Goal: Information Seeking & Learning: Learn about a topic

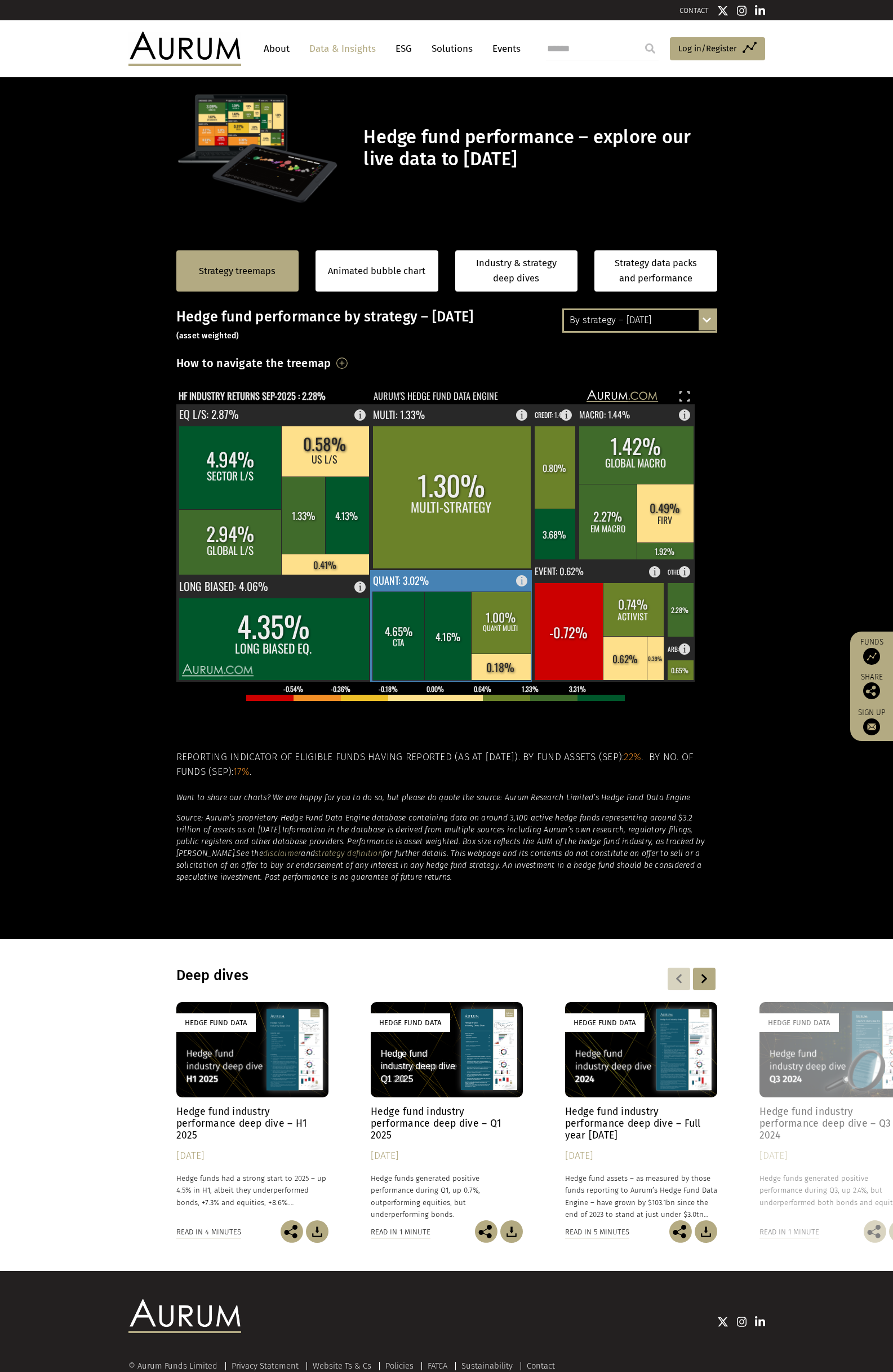
click at [510, 636] on rect at bounding box center [501, 622] width 59 height 62
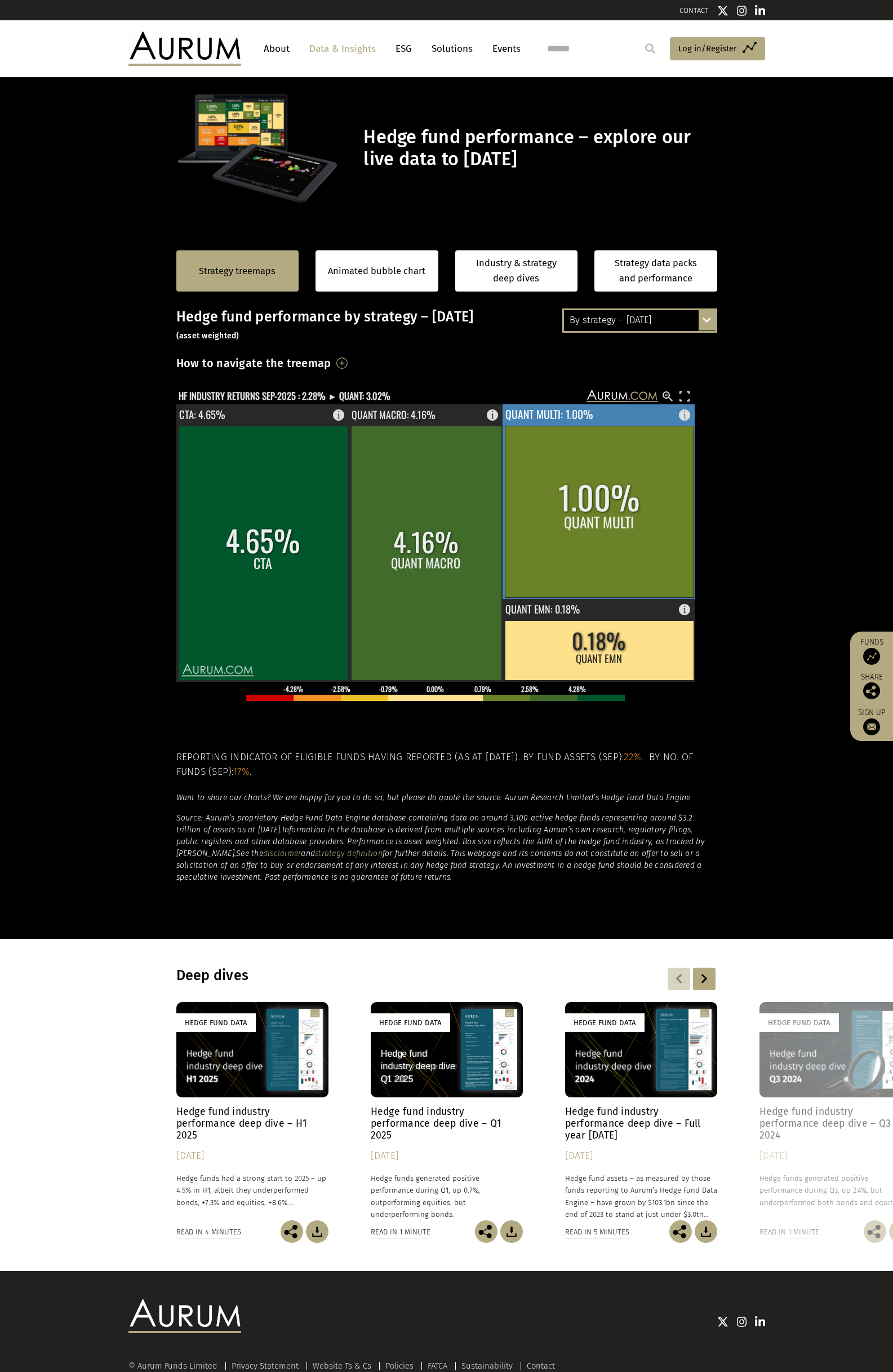
click at [596, 542] on rect at bounding box center [599, 511] width 189 height 172
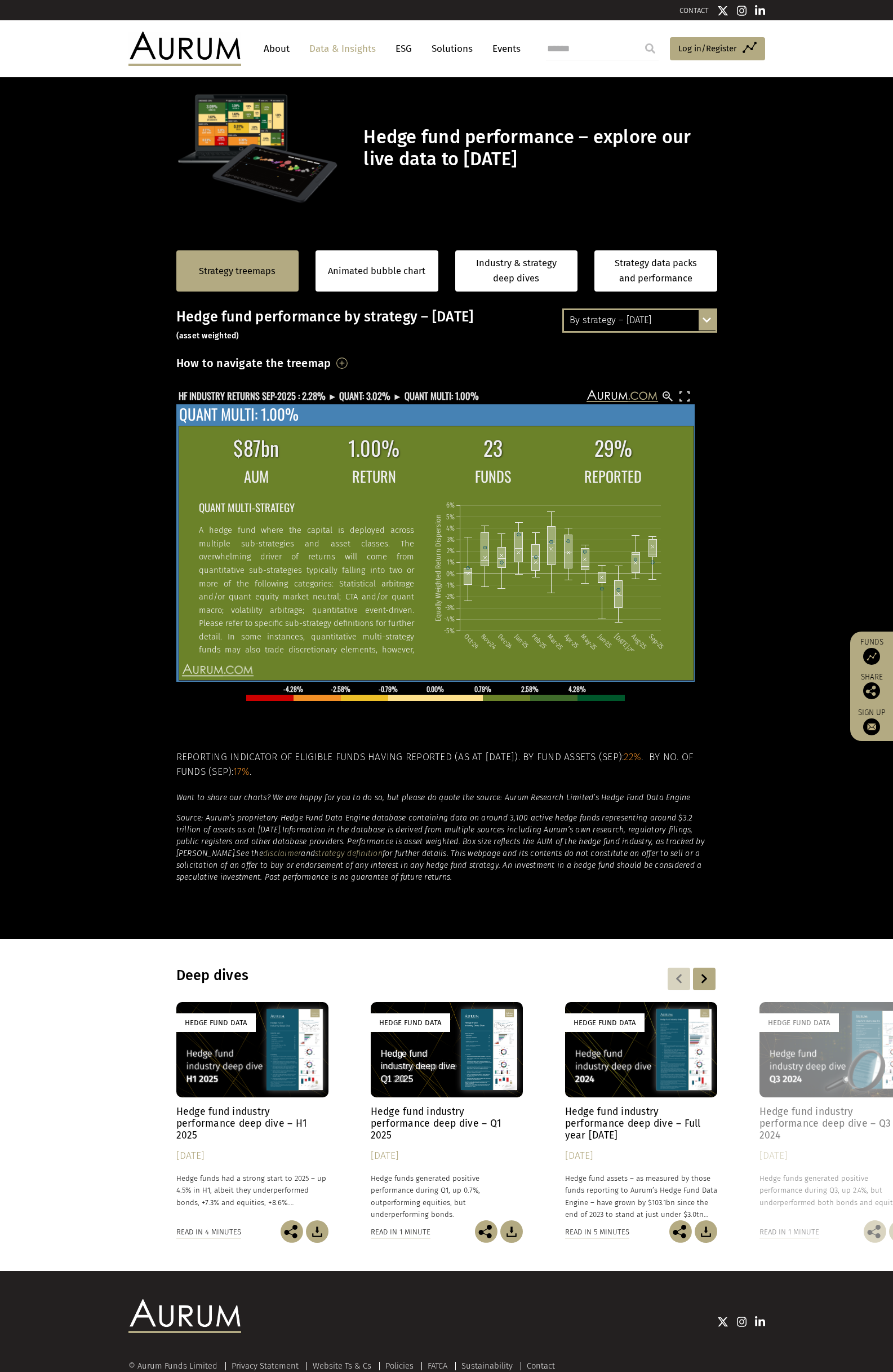
scroll to position [57, 0]
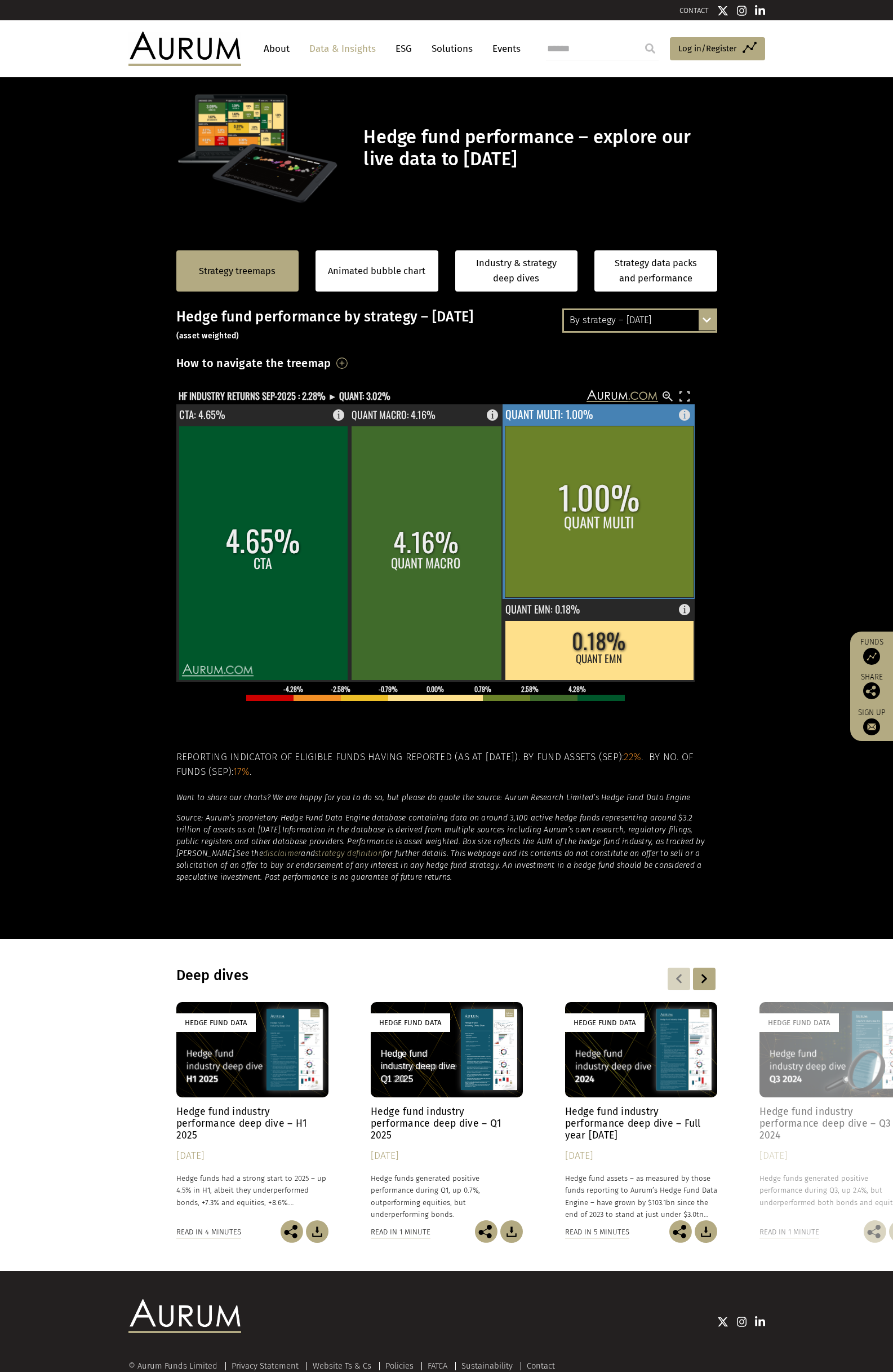
click at [540, 525] on rect at bounding box center [599, 511] width 189 height 172
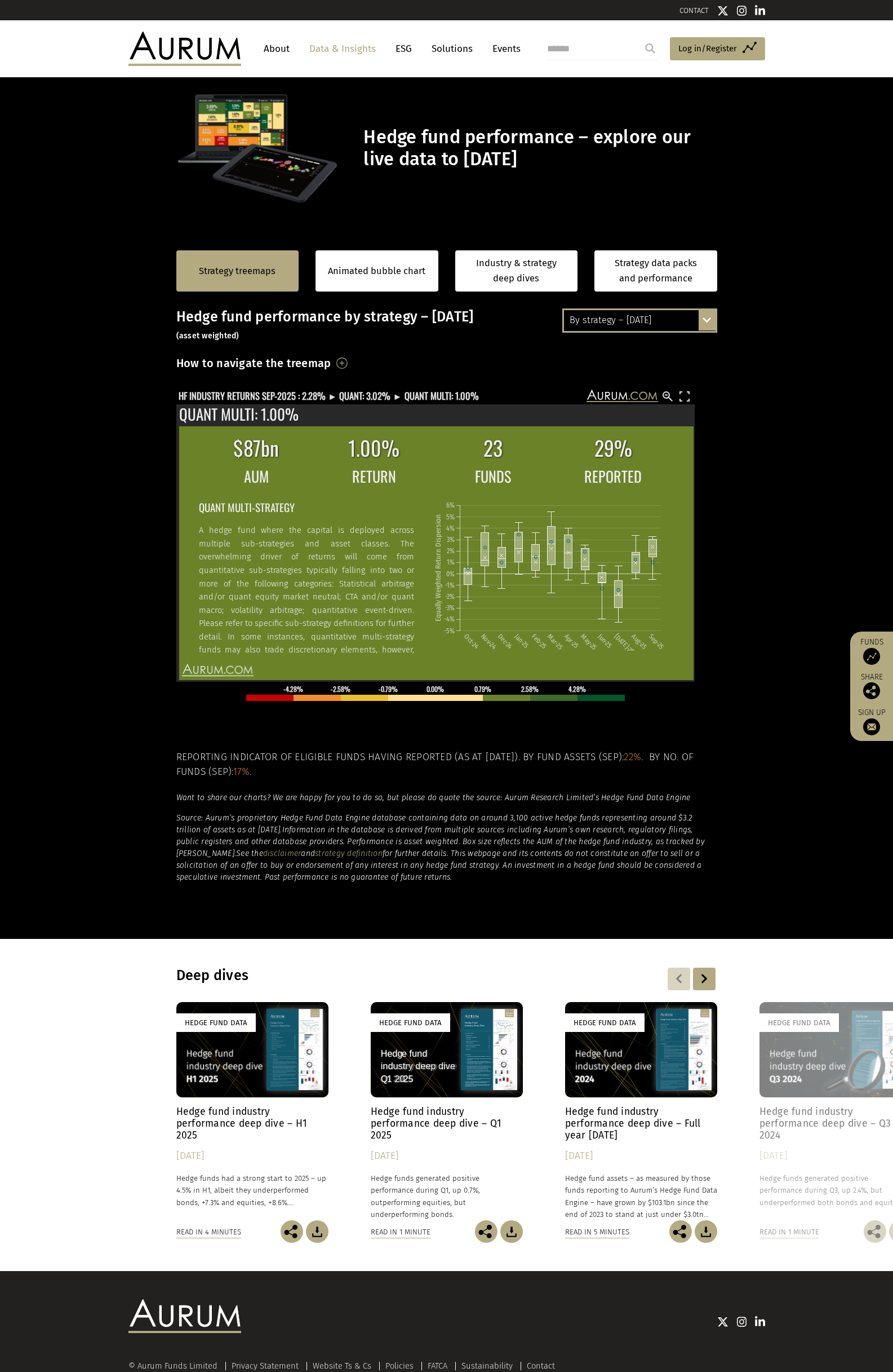
click at [217, 509] on h2 "QUANT MULTI-STRATEGY" at bounding box center [306, 506] width 215 height 17
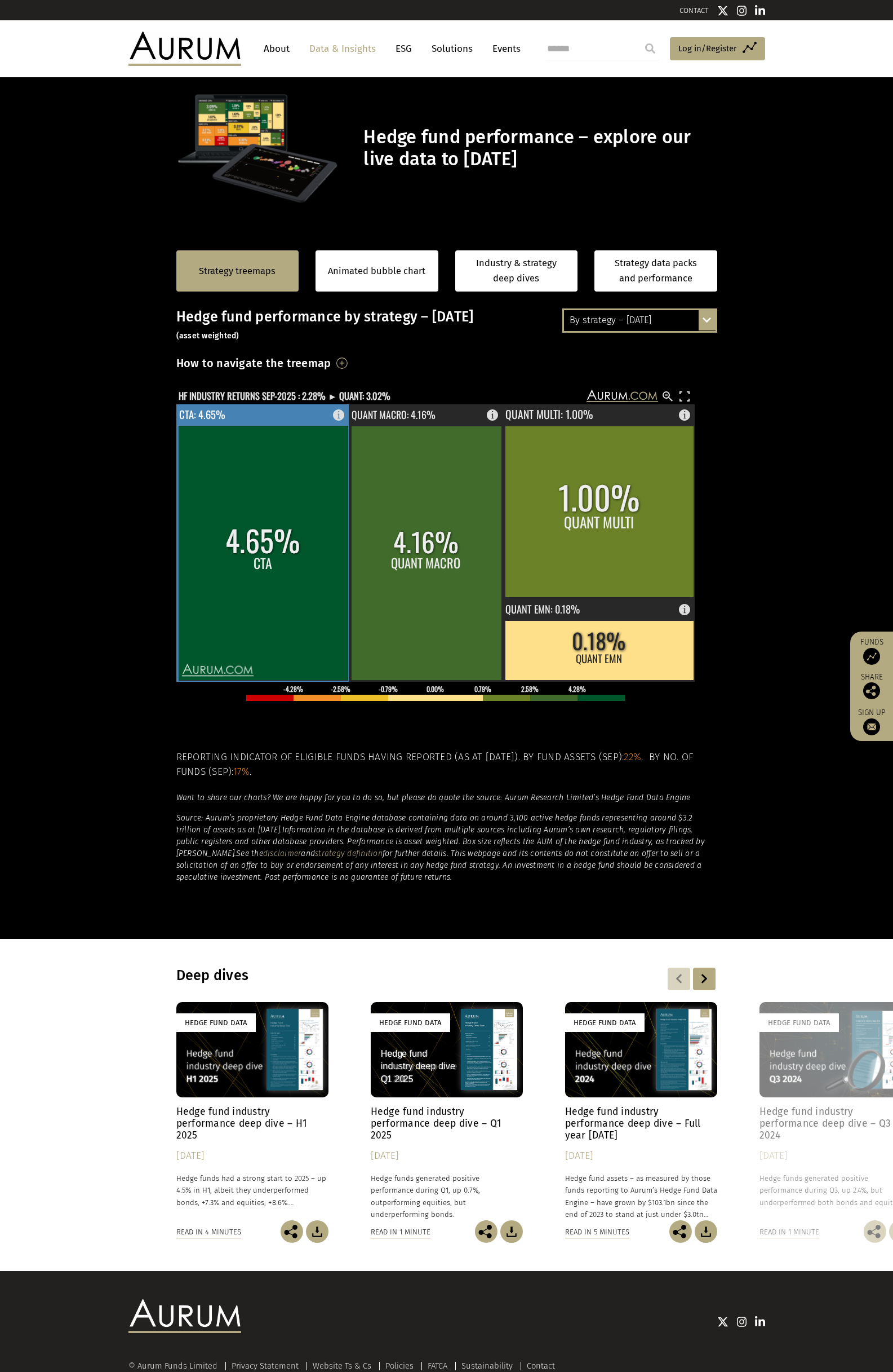
click at [259, 568] on rect at bounding box center [263, 553] width 169 height 254
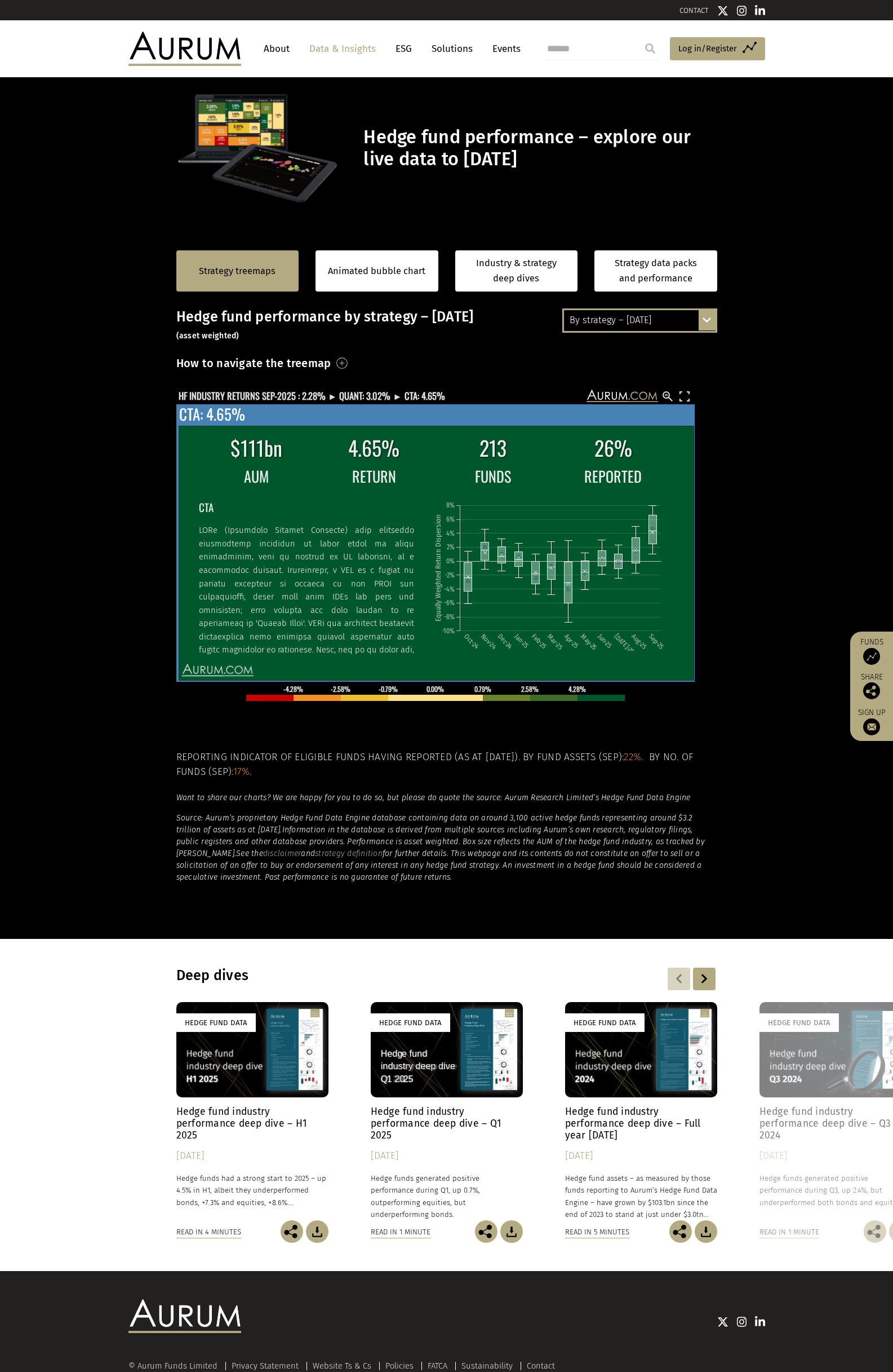
click at [343, 414] on div "$111bn 4.65% 213 26% AUM RETURN FUNDS REPORTED CTA Oct-24 Nov-24 Dec-24 Jan-25 …" at bounding box center [436, 543] width 519 height 277
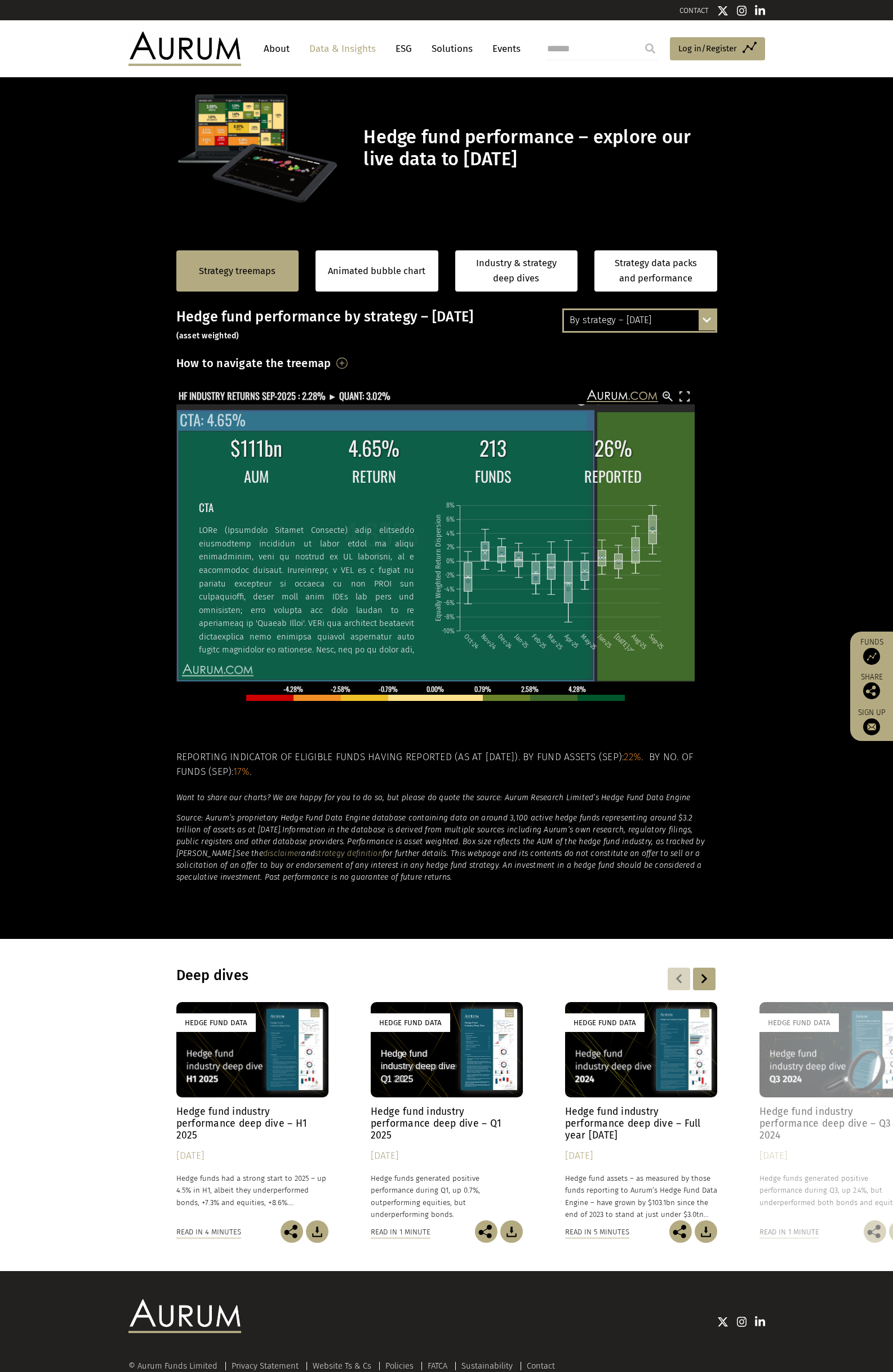
click at [343, 414] on div "$111bn 4.65% 213 26% AUM RETURN FUNDS REPORTED CTA Oct-24 Nov-24 Dec-24 Jan-25 …" at bounding box center [436, 543] width 519 height 277
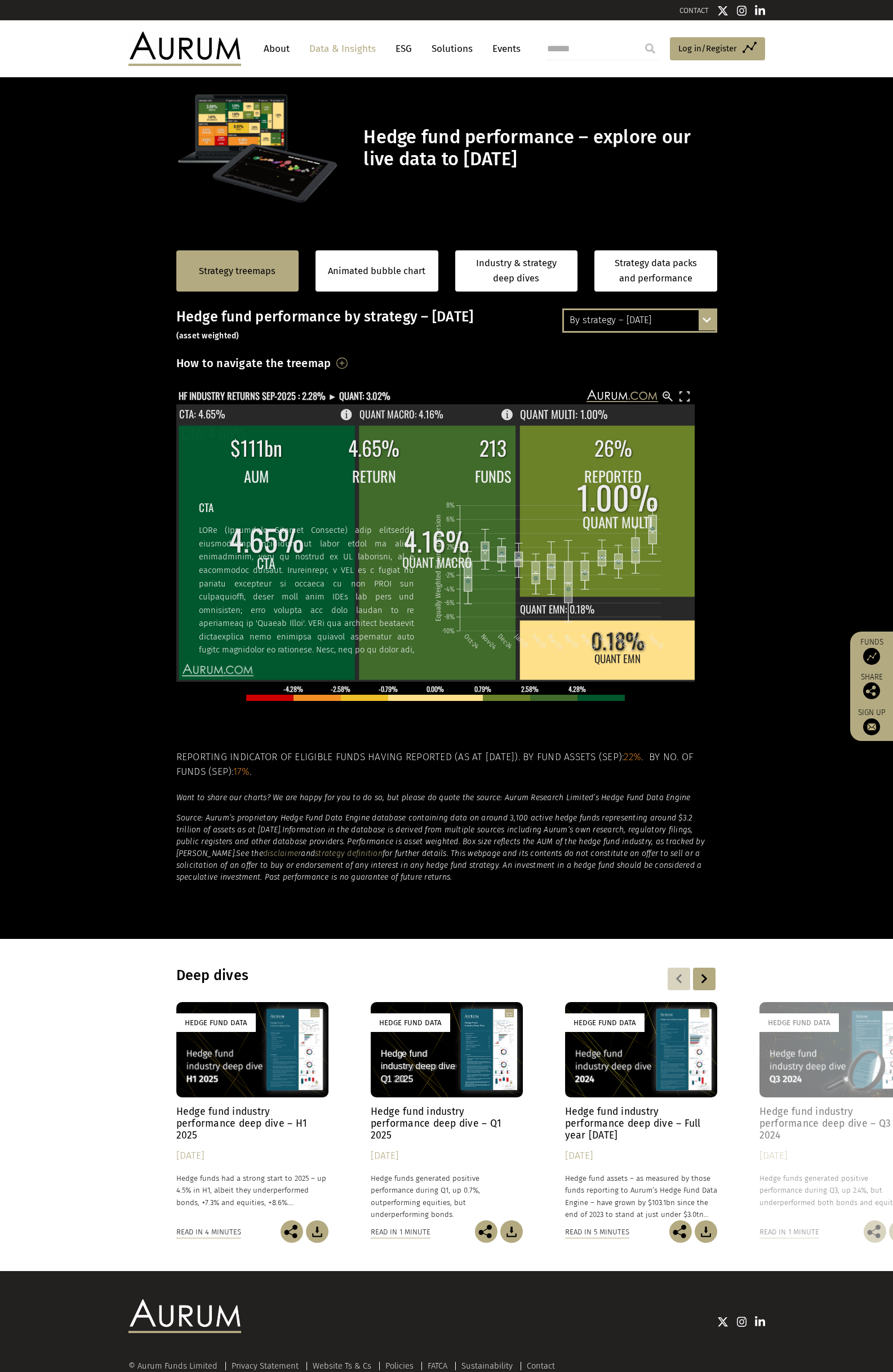
click at [343, 414] on div "$111bn 4.65% 213 26% AUM RETURN FUNDS REPORTED CTA Oct-24 Nov-24 Dec-24 Jan-25 …" at bounding box center [436, 543] width 519 height 277
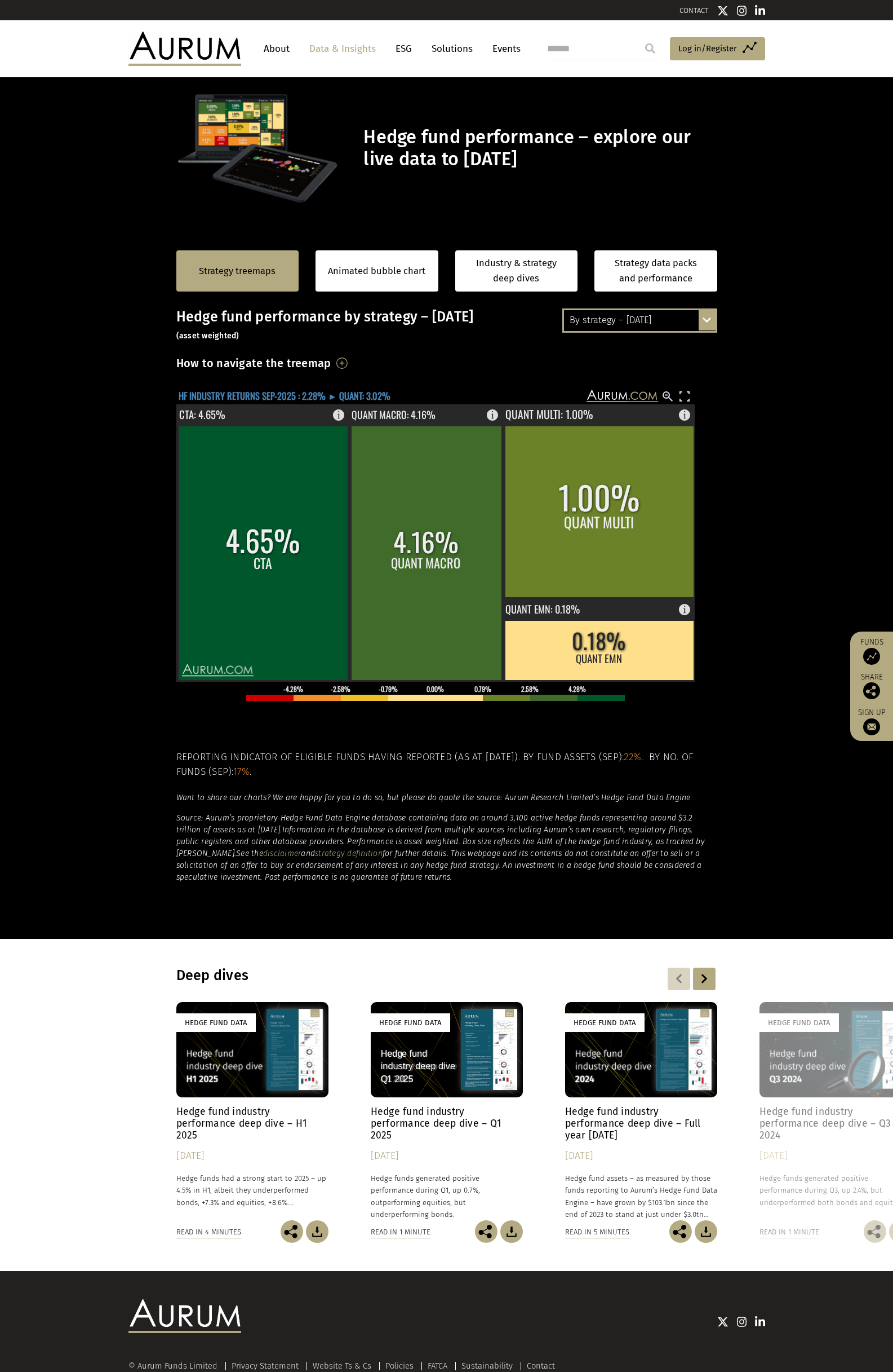
click at [300, 398] on text "HF INDUSTRY RETURNS SEP-2025 : 2.28% ► QUANT: 3.02%" at bounding box center [284, 395] width 212 height 14
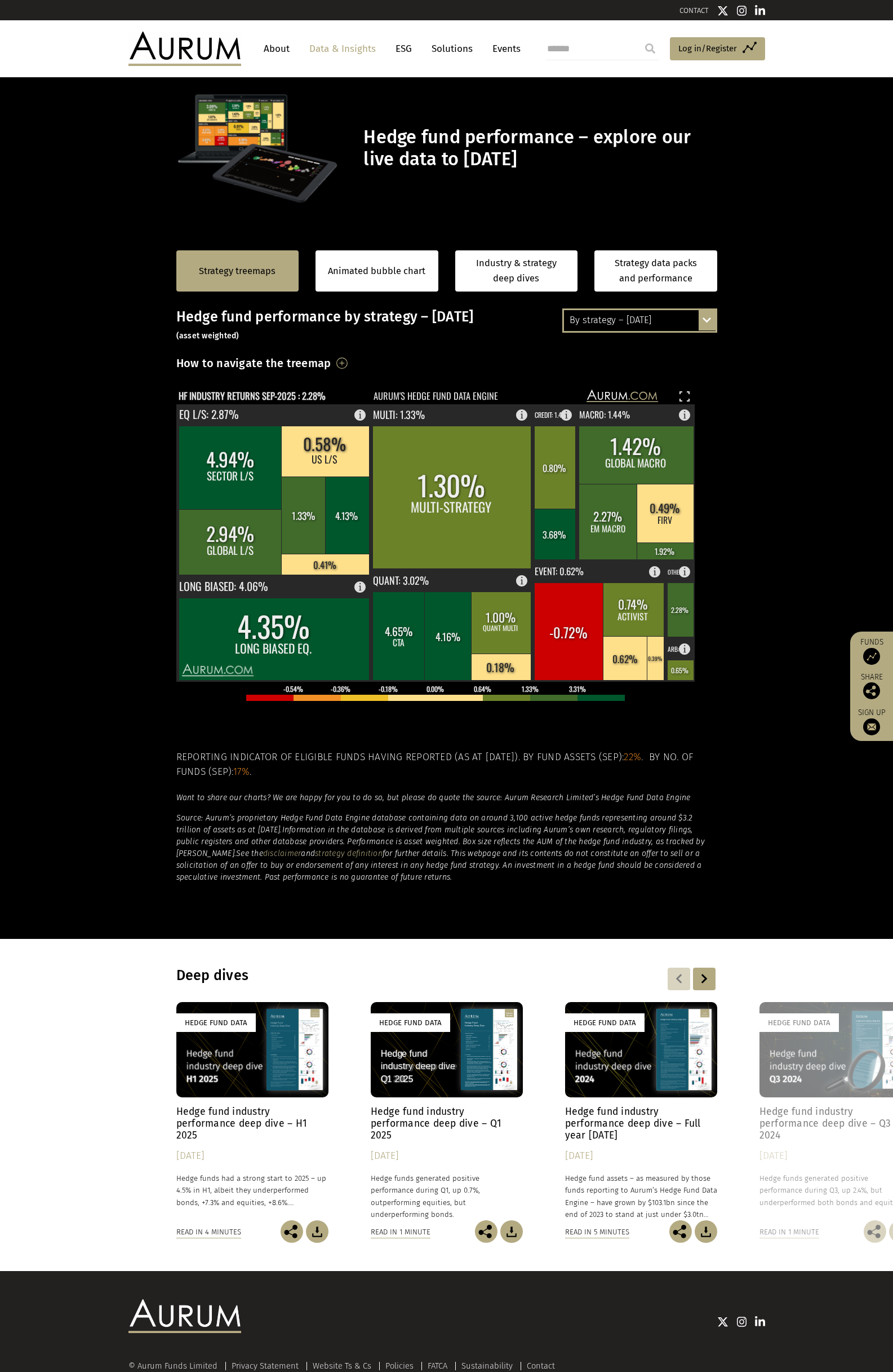
click at [153, 629] on section "Strategy treemaps Animated bubble chart Industry & strategy deep dives Strategy…" at bounding box center [446, 585] width 893 height 704
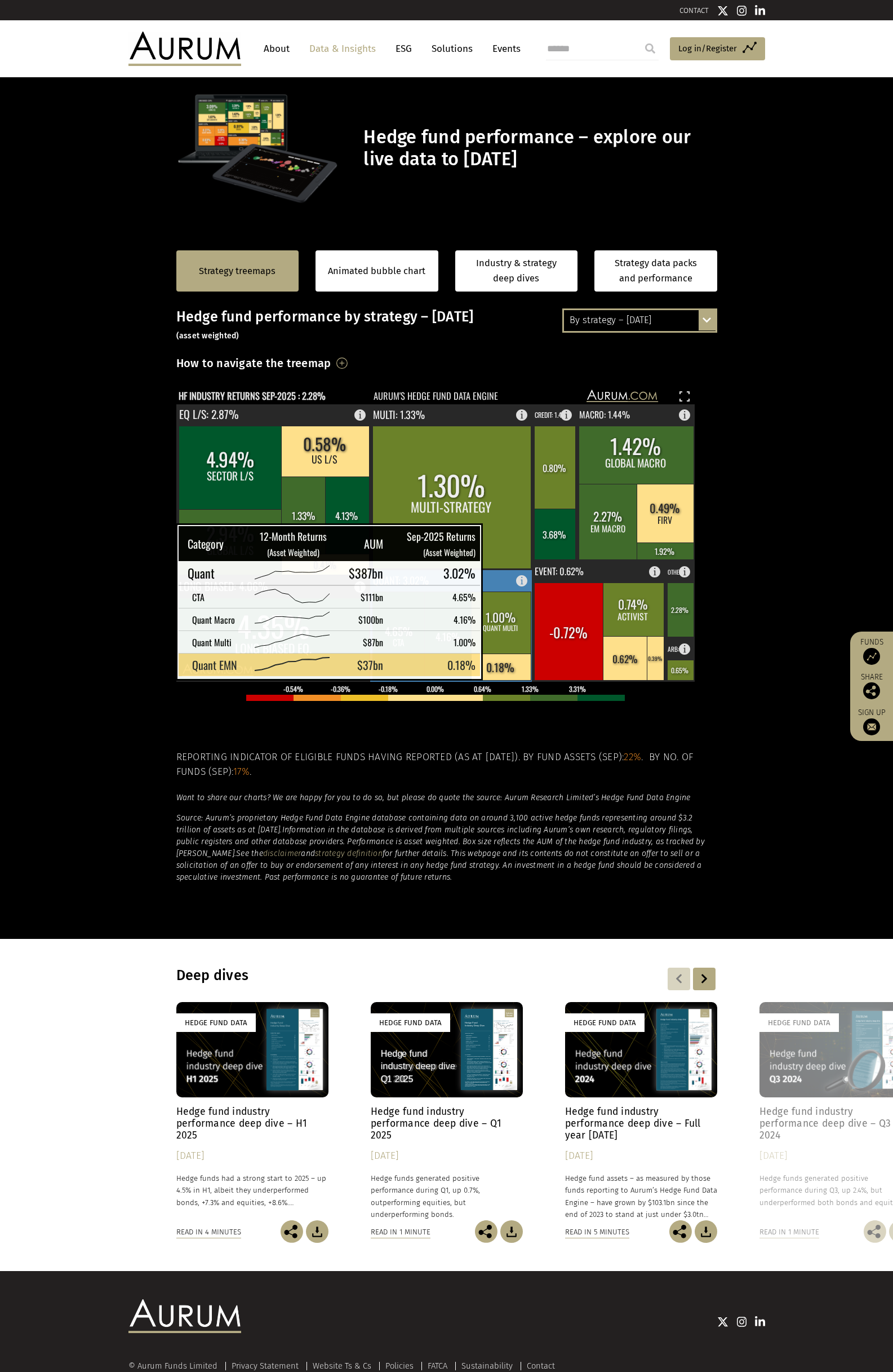
click at [503, 663] on rect at bounding box center [501, 667] width 59 height 27
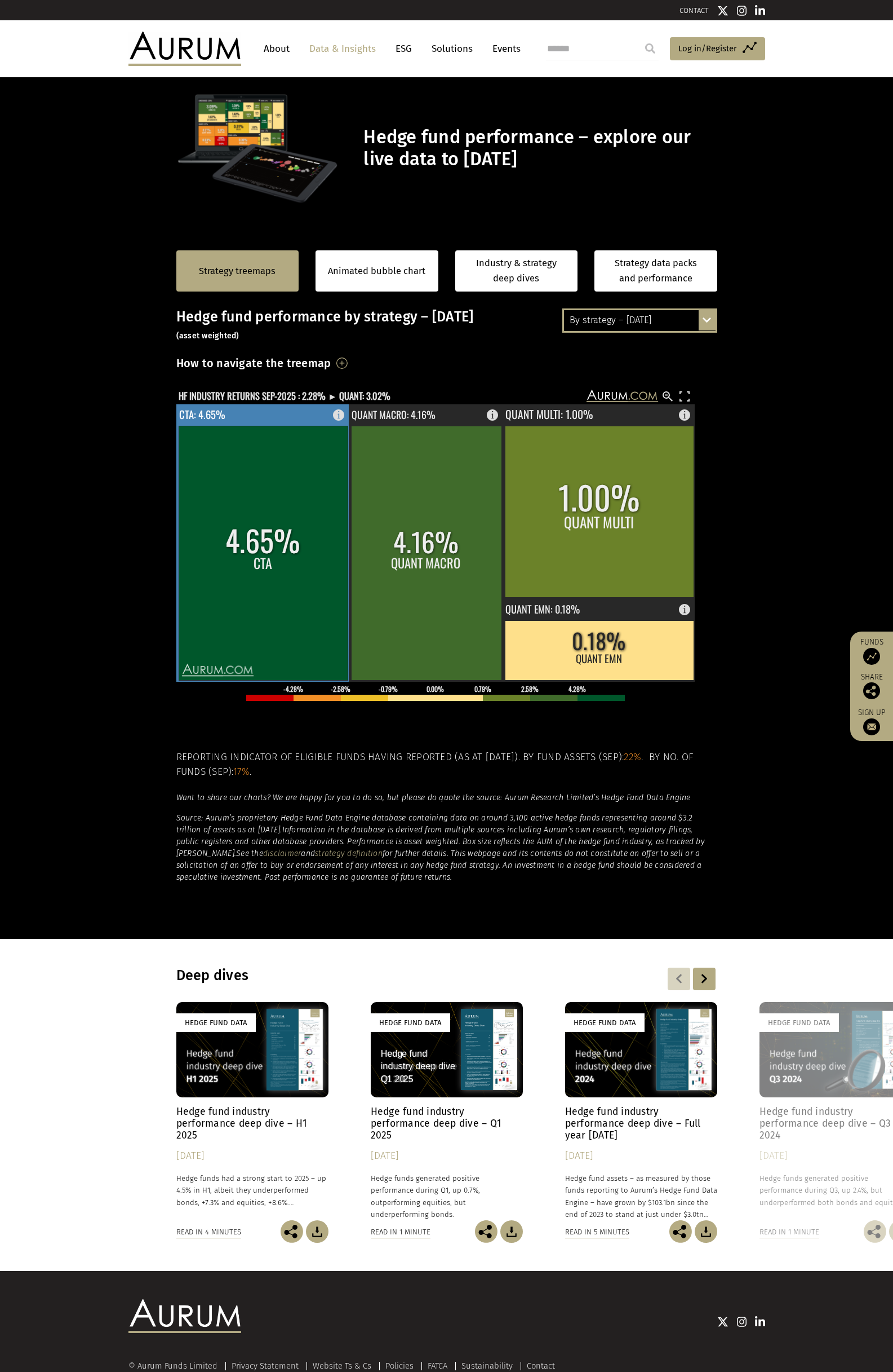
click at [303, 603] on rect at bounding box center [263, 553] width 169 height 254
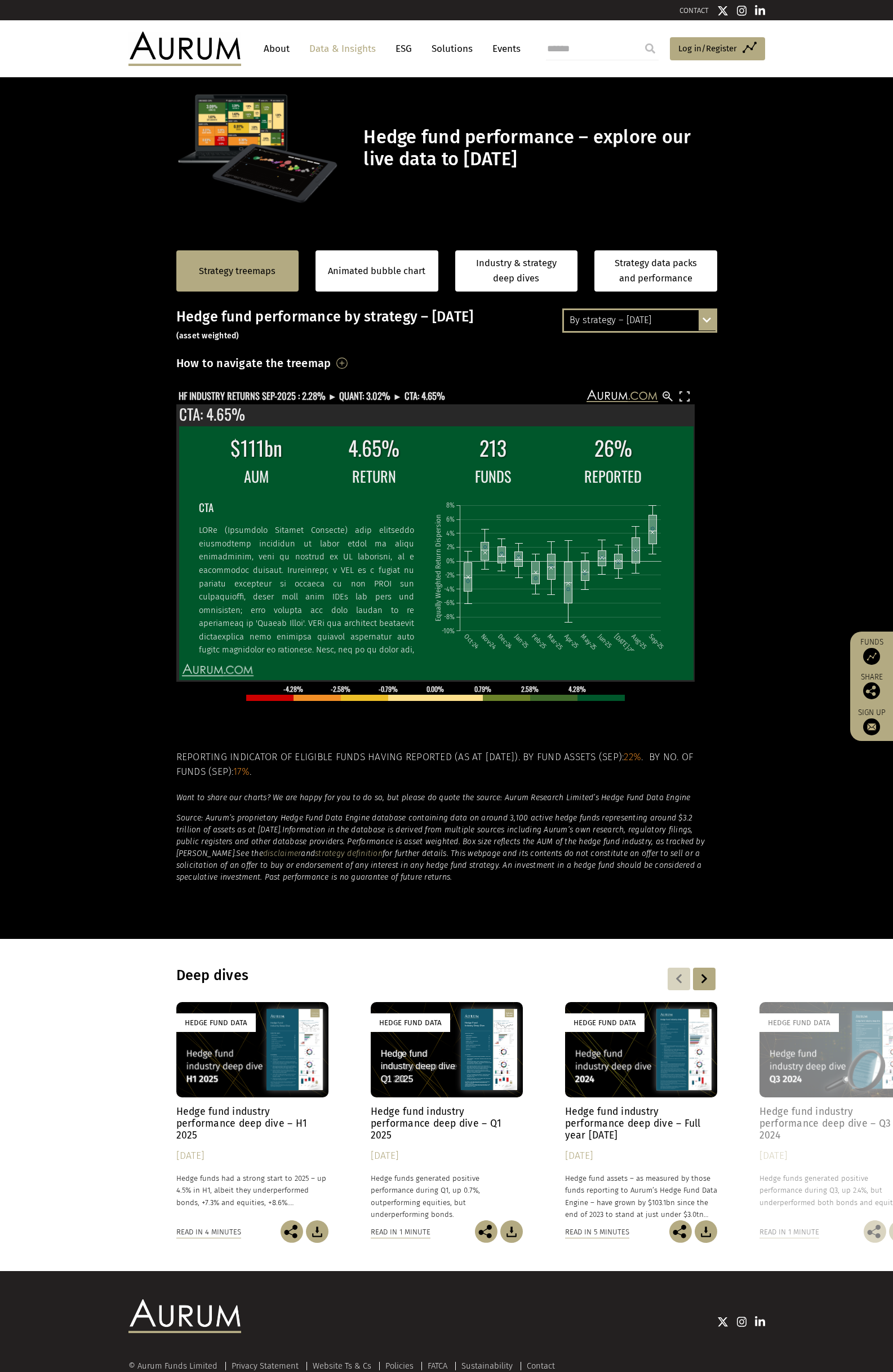
click at [389, 388] on icon "HF INDUSTRY RETURNS SEP-2025 : 2.28% ► QUANT: 3.02% ► CTA: 4.65% Aurum's hedge …" at bounding box center [436, 396] width 519 height 16
click at [389, 394] on text "HF INDUSTRY RETURNS SEP-2025 : 2.28% ► QUANT: 3.02% ► CTA: 4.65%" at bounding box center [311, 395] width 266 height 14
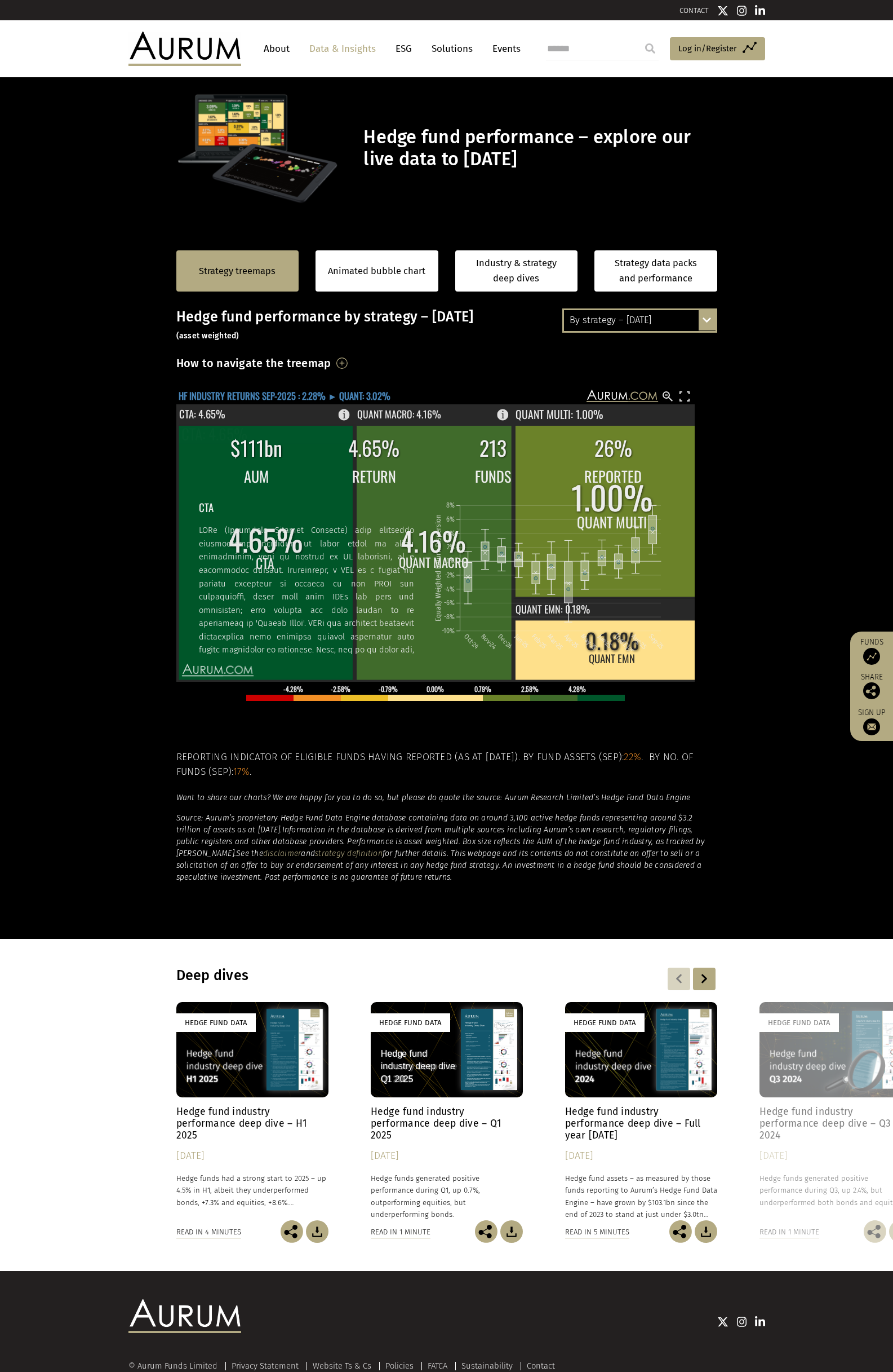
click at [367, 395] on text "HF INDUSTRY RETURNS SEP-2025 : 2.28% ► QUANT: 3.02%" at bounding box center [284, 395] width 212 height 14
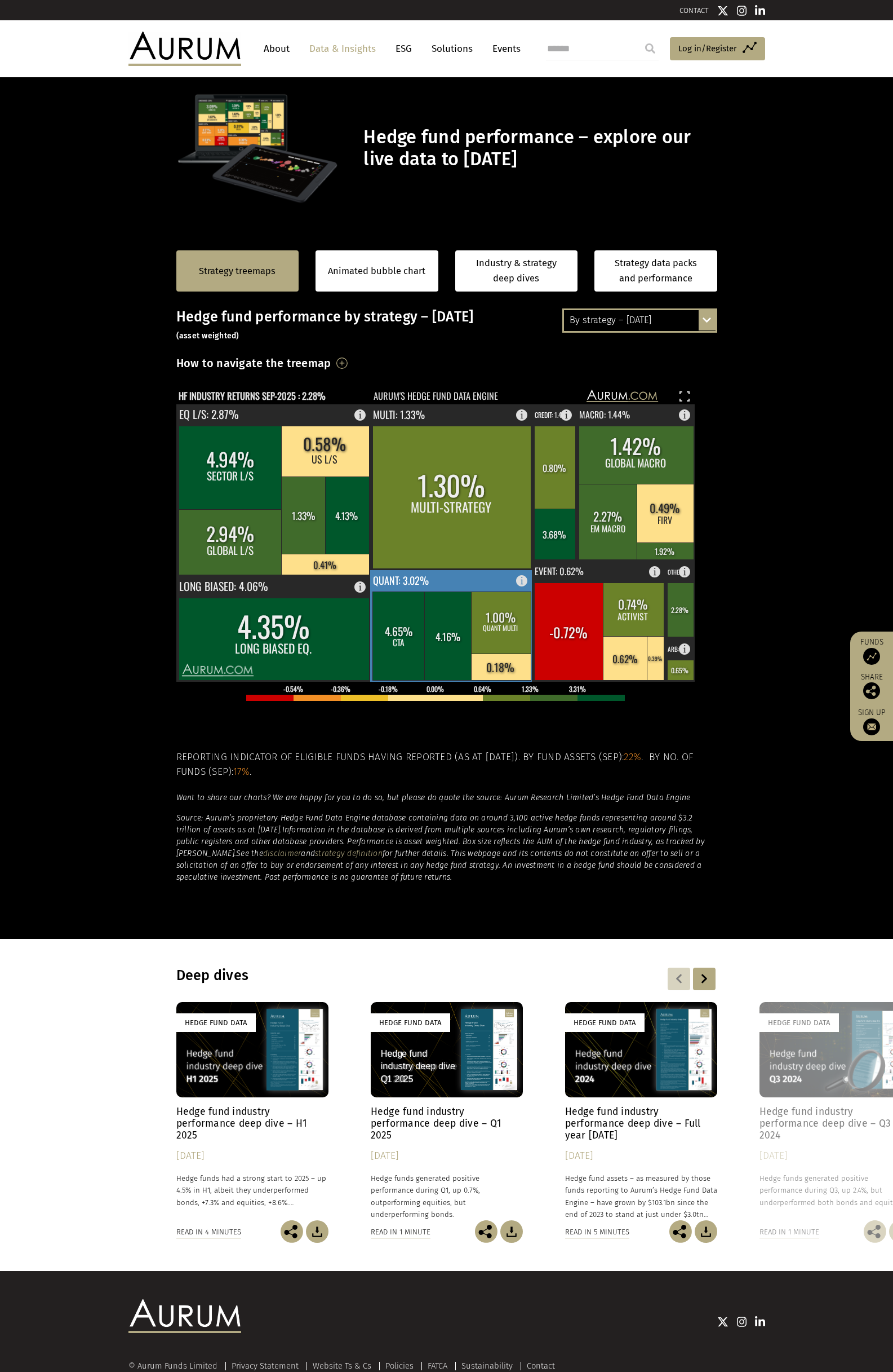
click at [436, 581] on rect at bounding box center [452, 625] width 163 height 112
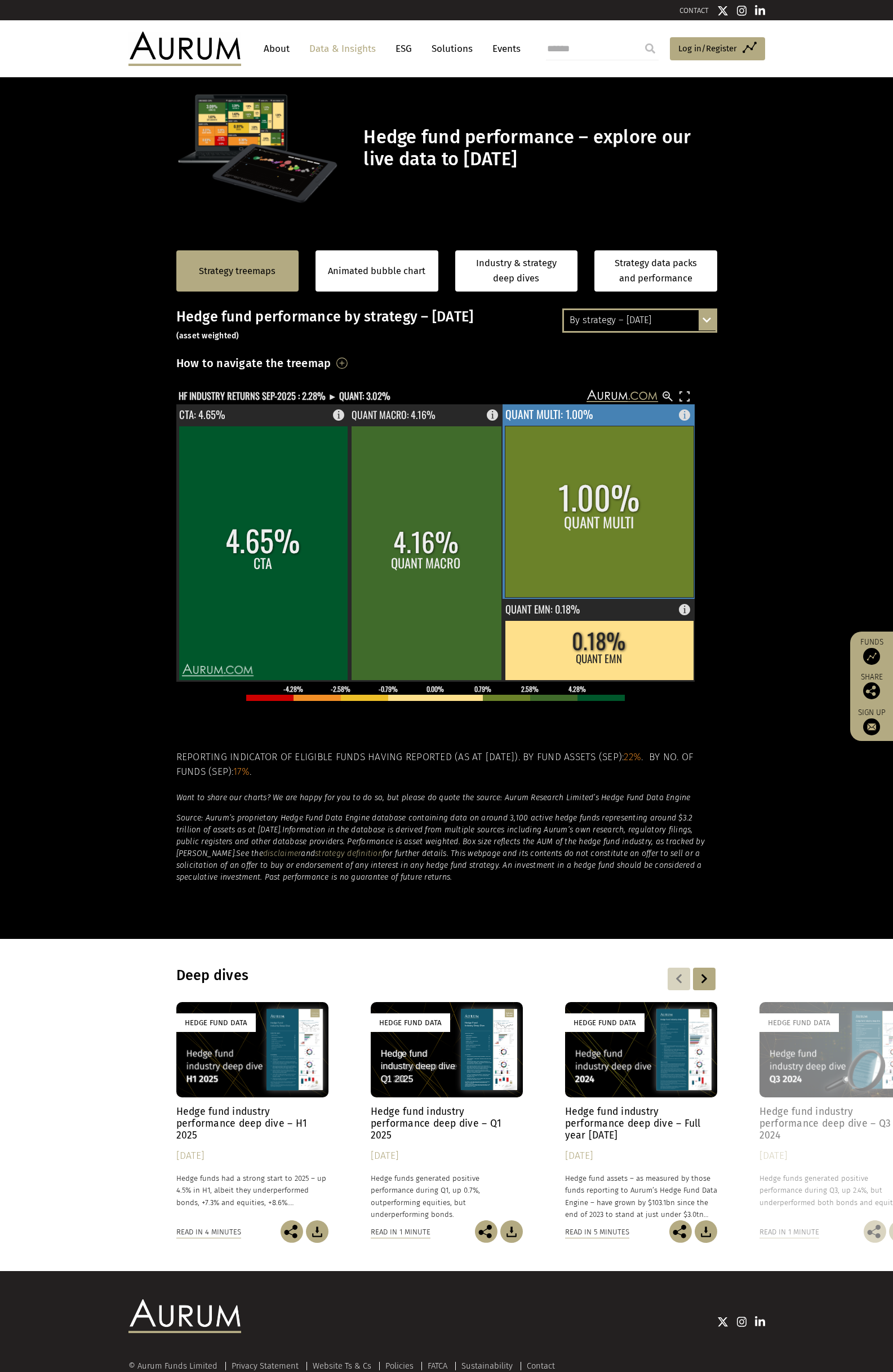
click at [594, 472] on rect at bounding box center [599, 511] width 189 height 172
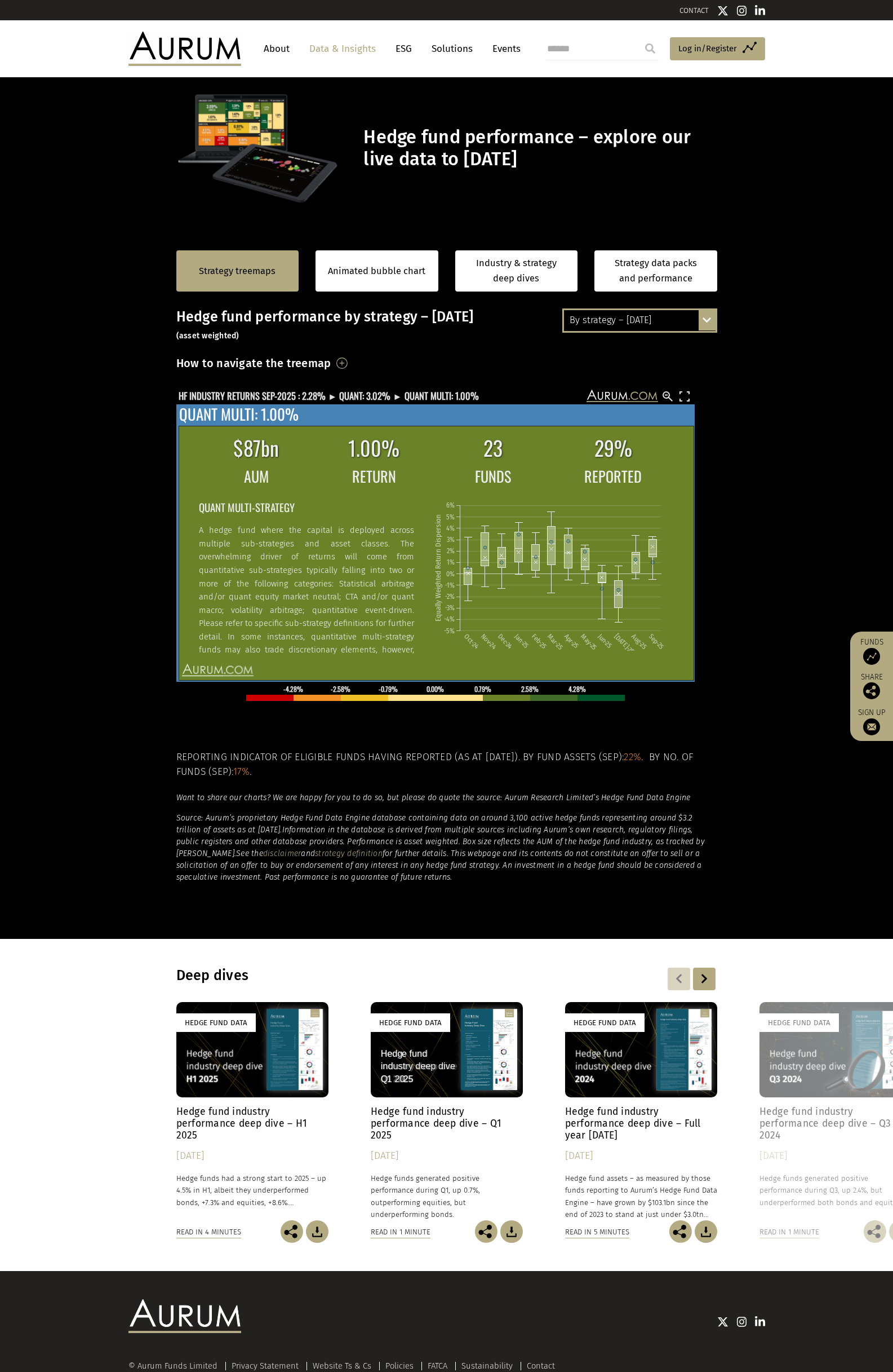
click at [370, 410] on div "$87bn 1.00% 23 29% AUM RETURN FUNDS REPORTED QUANT MULTI-STRATEGY A hedge fund …" at bounding box center [436, 543] width 519 height 277
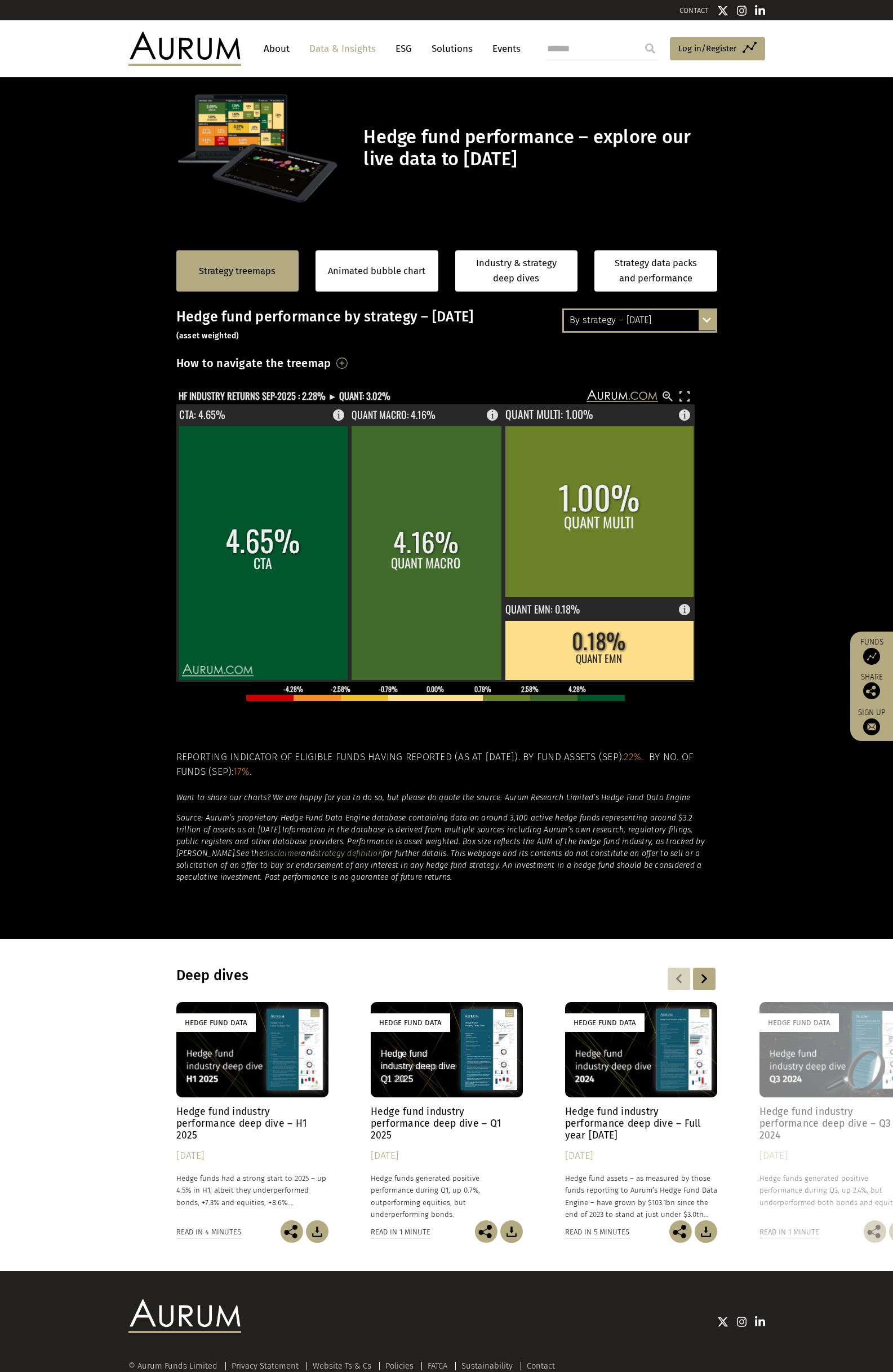
click at [628, 320] on div "By strategy – [DATE]" at bounding box center [640, 320] width 151 height 20
click at [632, 365] on div "By strategy – year to date" at bounding box center [640, 361] width 151 height 20
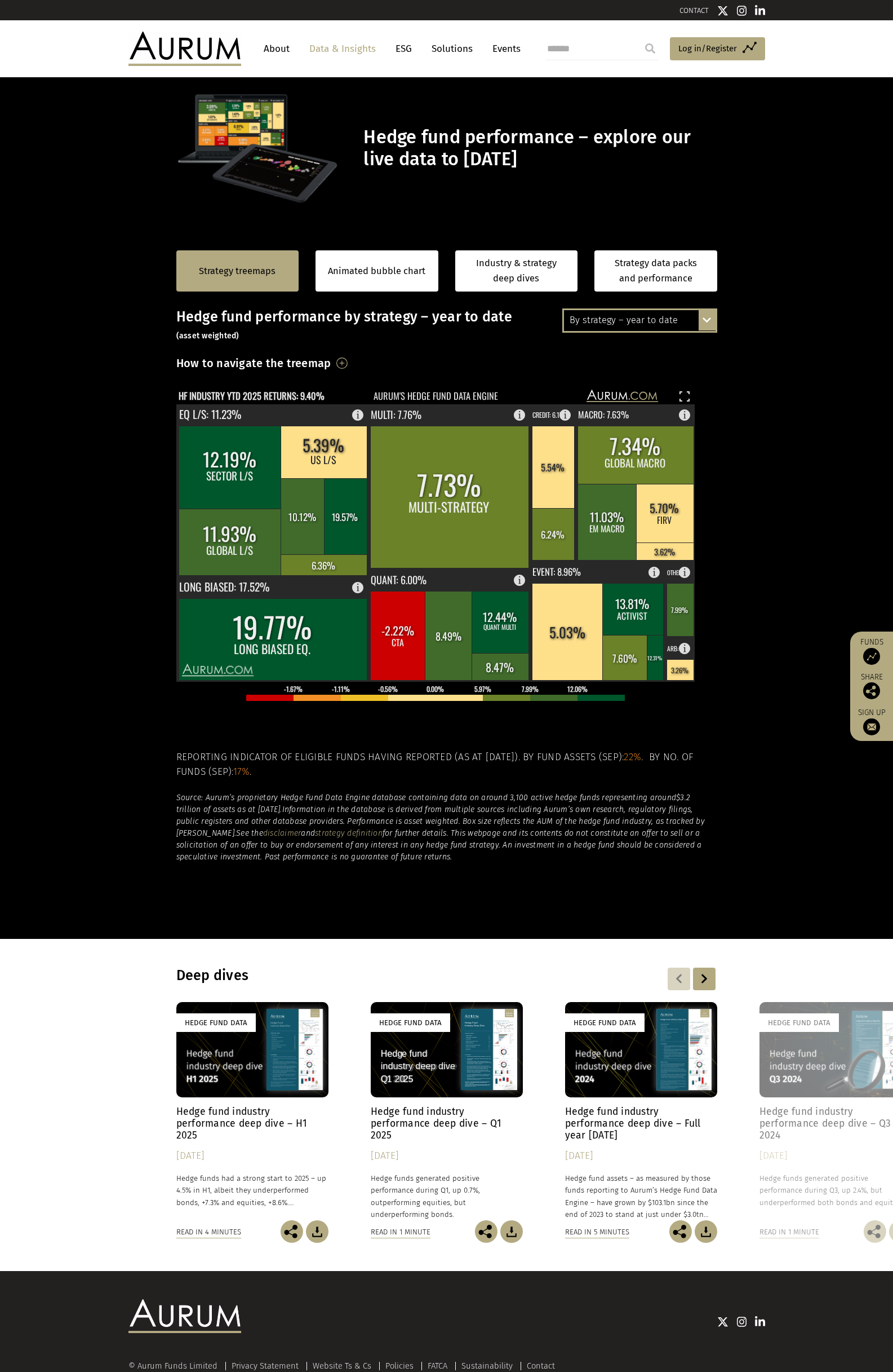
click at [93, 607] on section "Strategy treemaps Animated bubble chart Industry & strategy deep dives Strategy…" at bounding box center [446, 585] width 893 height 704
click at [619, 324] on div "By strategy – year to date" at bounding box center [640, 320] width 151 height 20
click at [634, 339] on div "By strategy – [DATE]" at bounding box center [640, 341] width 151 height 20
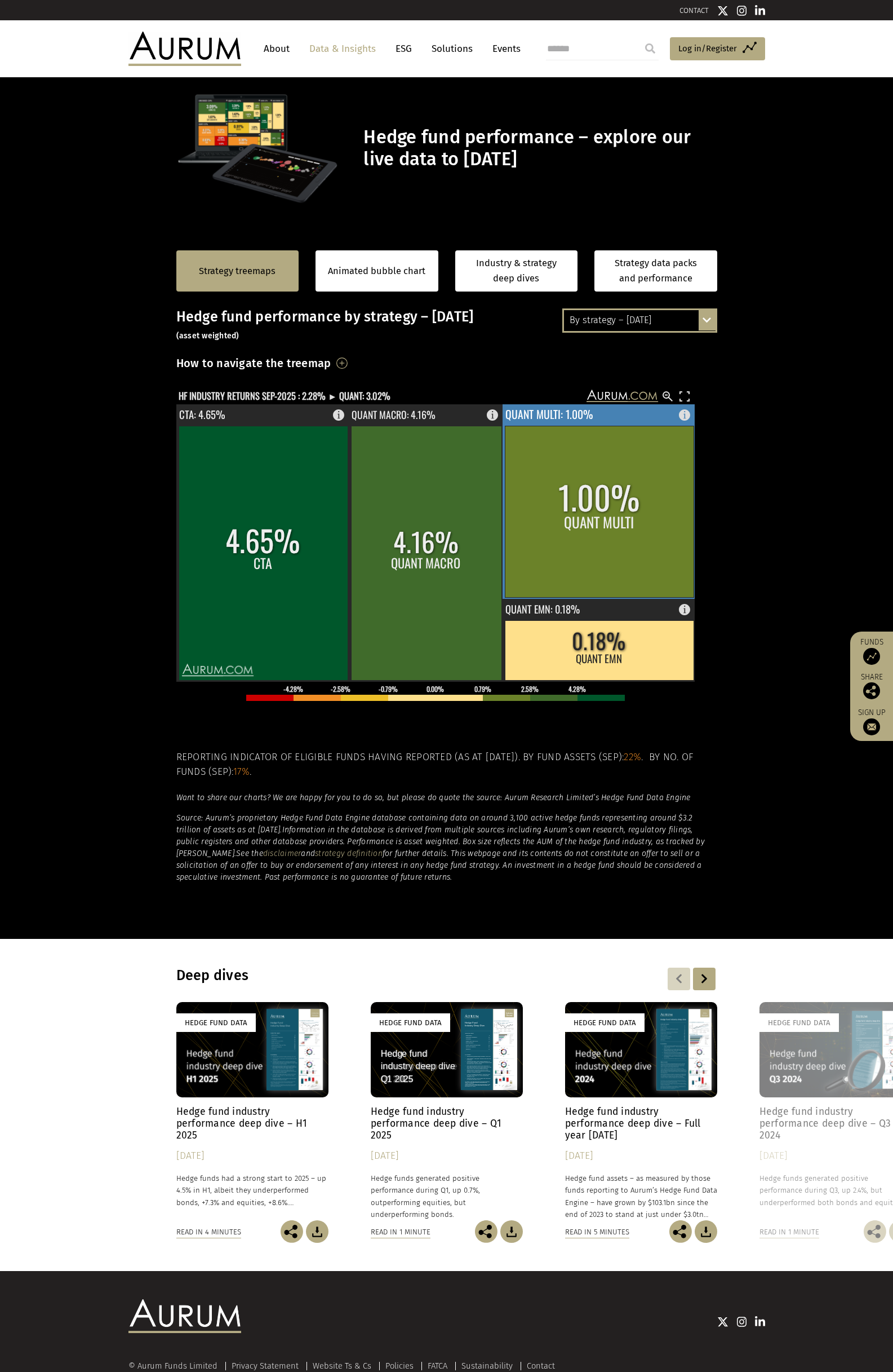
click at [654, 533] on rect at bounding box center [599, 511] width 189 height 172
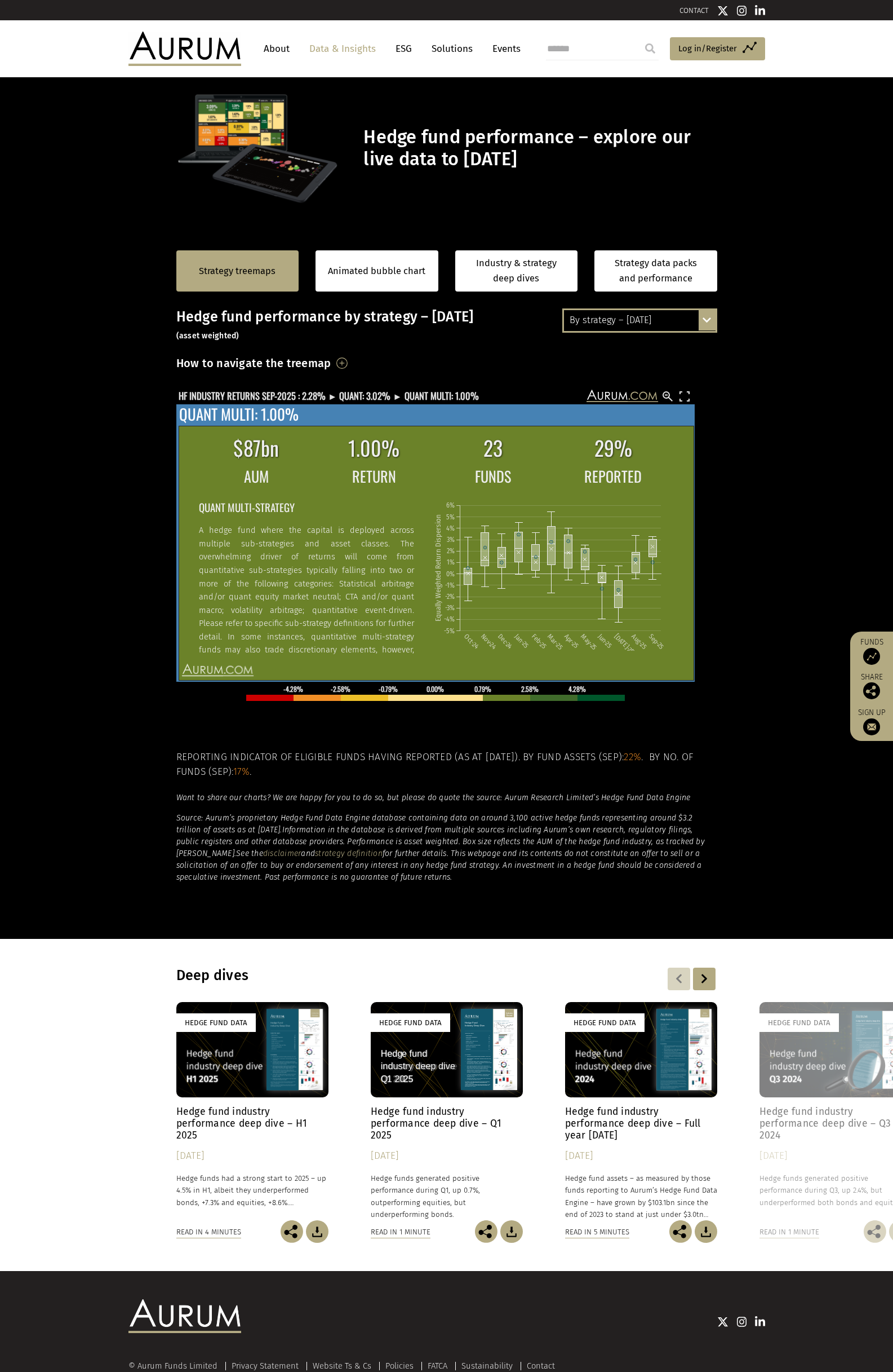
click at [358, 562] on p "A hedge fund where the capital is deployed across multiple sub-strategies and a…" at bounding box center [306, 617] width 215 height 186
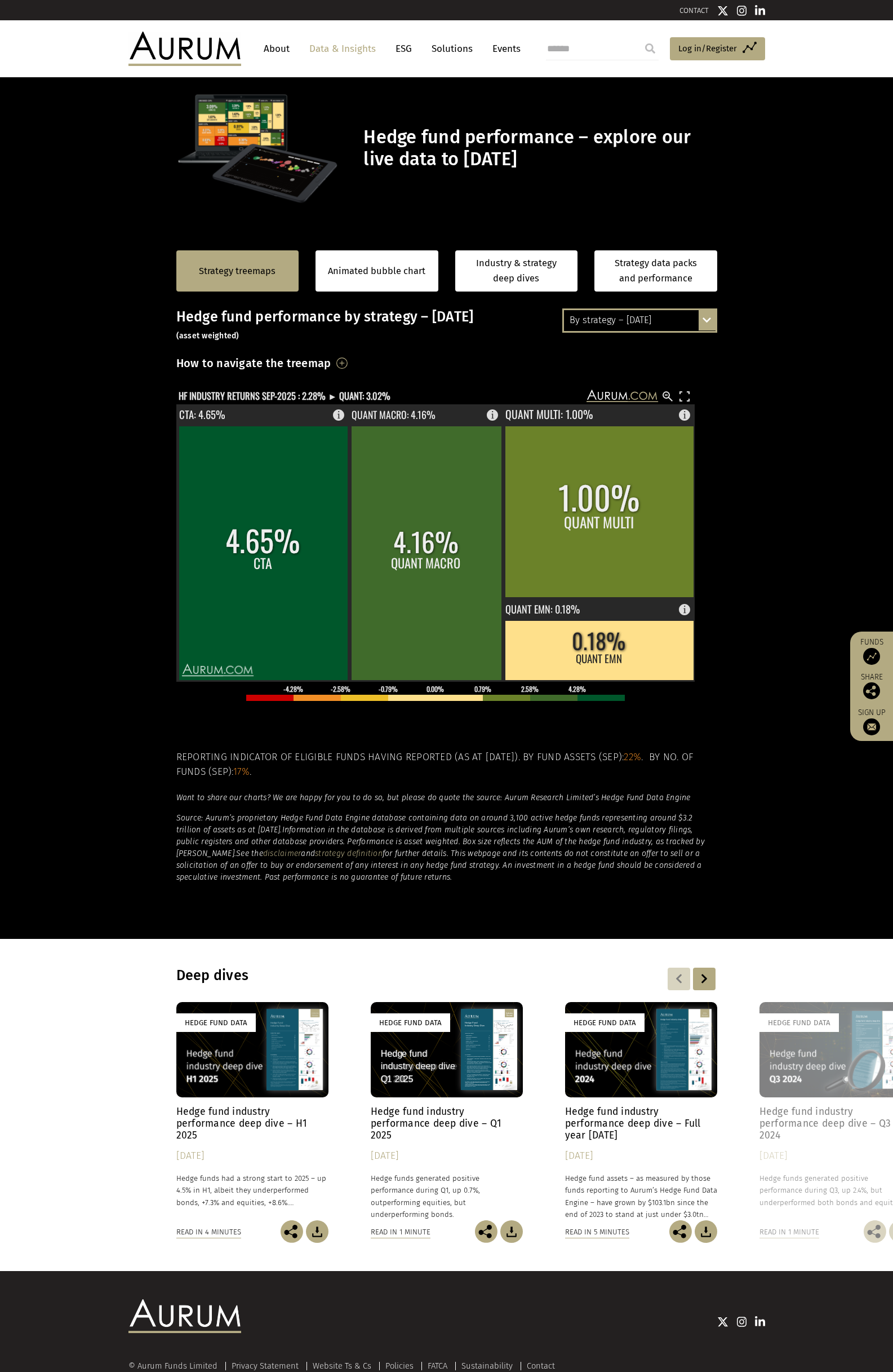
click at [635, 314] on div "By strategy – [DATE]" at bounding box center [640, 320] width 151 height 20
click at [633, 357] on div "By strategy – year to date" at bounding box center [640, 361] width 151 height 20
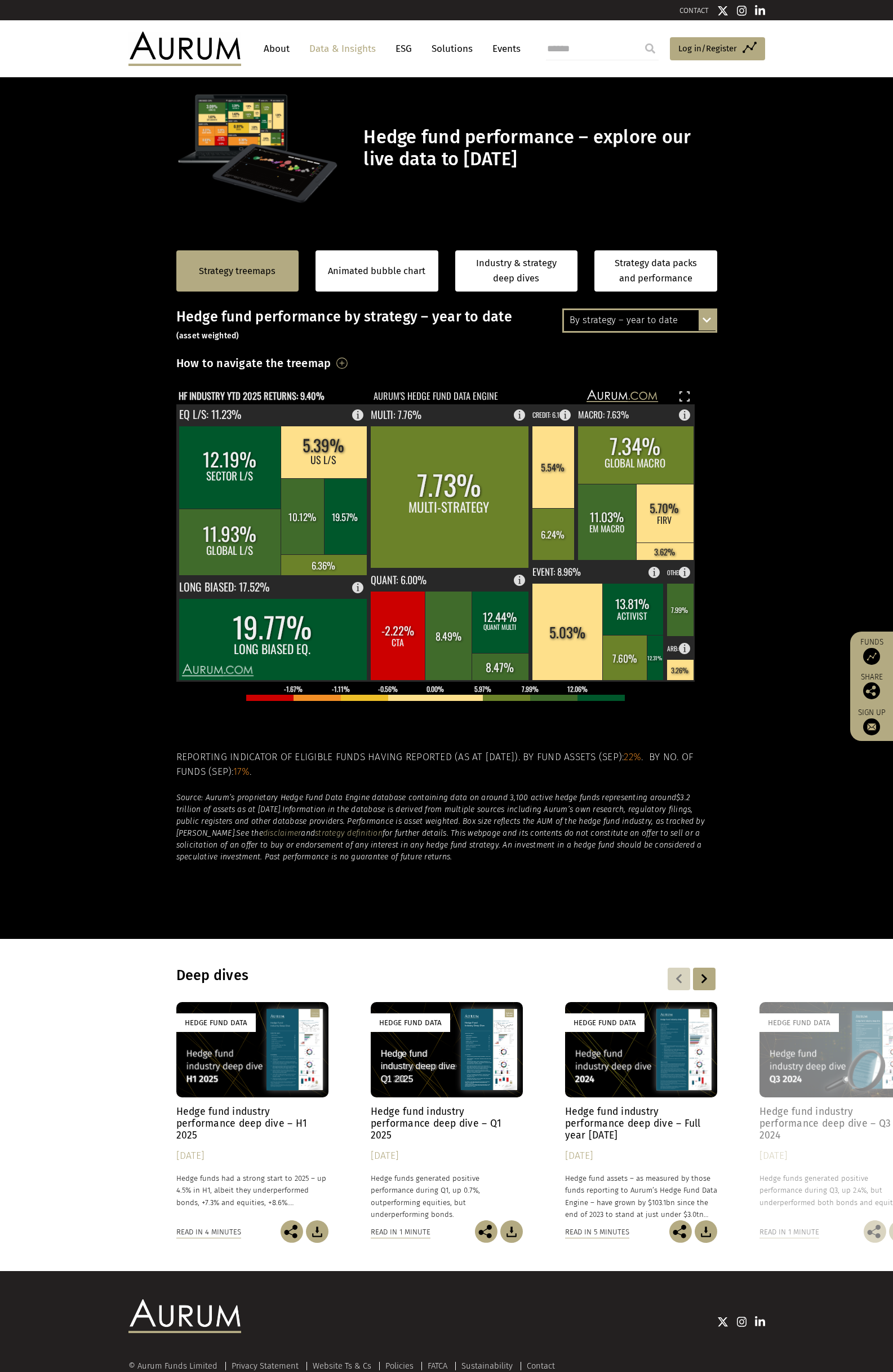
click at [100, 559] on section "Strategy treemaps Animated bubble chart Industry & strategy deep dives Strategy…" at bounding box center [446, 585] width 893 height 704
drag, startPoint x: 637, startPoint y: 326, endPoint x: 658, endPoint y: 338, distance: 24.2
click at [637, 326] on div "By strategy – year to date" at bounding box center [640, 320] width 151 height 20
click at [628, 361] on div "By strategy – year to date" at bounding box center [640, 361] width 151 height 20
click at [639, 322] on div "By strategy – year to date" at bounding box center [640, 320] width 151 height 20
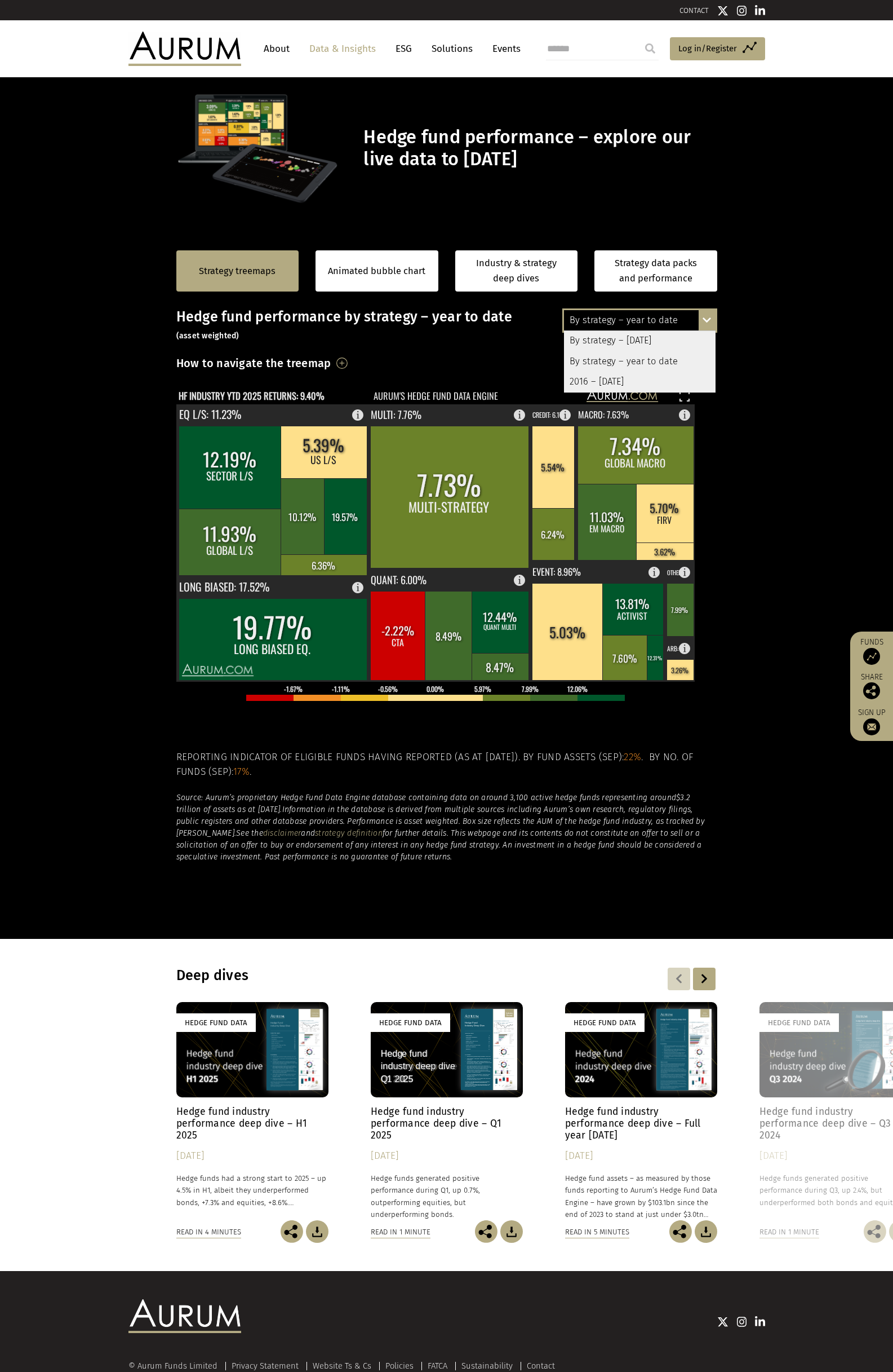
click at [634, 366] on div "By strategy – year to date" at bounding box center [640, 361] width 151 height 20
click at [634, 313] on div "By strategy – year to date" at bounding box center [640, 320] width 151 height 20
click at [629, 342] on div "By strategy – [DATE]" at bounding box center [640, 341] width 151 height 20
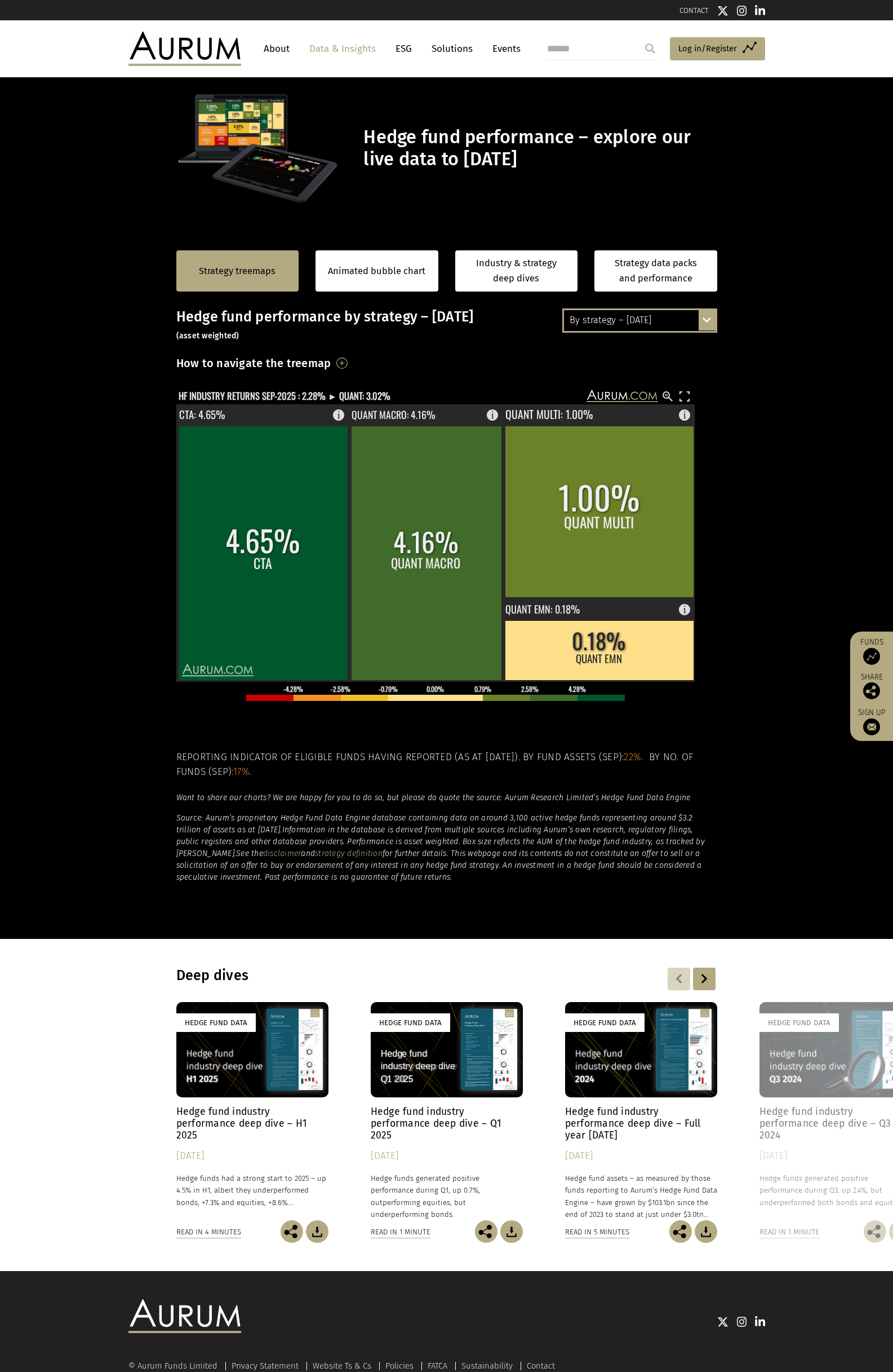
click at [120, 669] on section "Strategy treemaps Animated bubble chart Industry & strategy deep dives Strategy…" at bounding box center [446, 585] width 893 height 704
click at [131, 459] on section "Strategy treemaps Animated bubble chart Industry & strategy deep dives Strategy…" at bounding box center [446, 585] width 893 height 704
click at [217, 279] on div "Strategy treemaps" at bounding box center [237, 270] width 123 height 41
